Goal: Find contact information: Find contact information

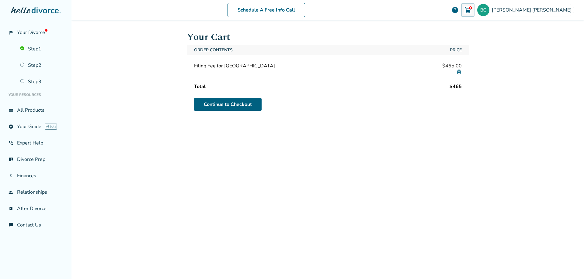
scroll to position [6, 0]
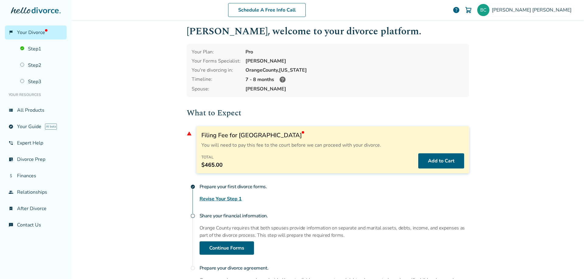
scroll to position [2, 0]
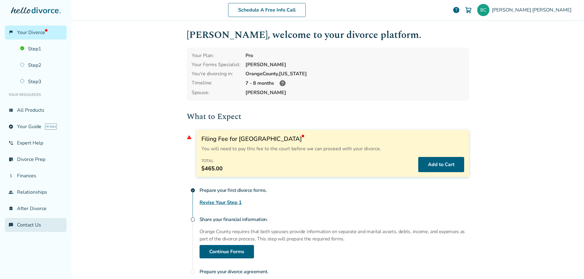
click at [34, 226] on link "chat_info Contact Us" at bounding box center [36, 225] width 62 height 14
